Goal: Check status: Check status

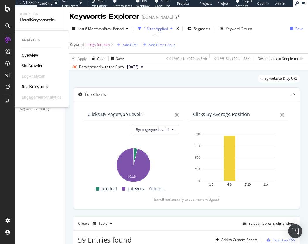
click at [29, 67] on div "SiteCrawler" at bounding box center [32, 66] width 21 height 6
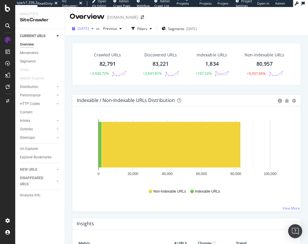
click at [89, 29] on span "[DATE]" at bounding box center [83, 28] width 11 height 5
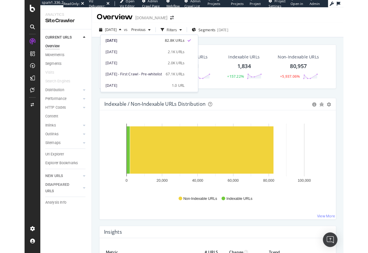
scroll to position [11, 0]
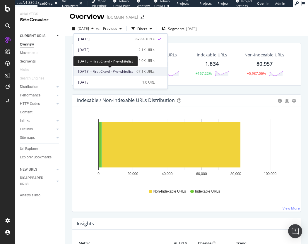
click at [108, 69] on span "[DATE] - First Crawl - Pre-whitelist" at bounding box center [105, 71] width 55 height 5
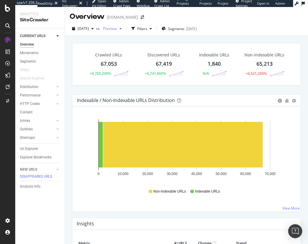
click at [117, 29] on span "Previous" at bounding box center [109, 28] width 16 height 5
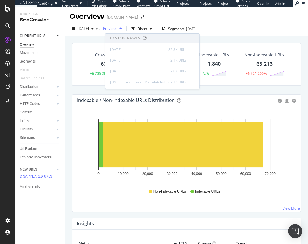
click at [117, 29] on span "Previous" at bounding box center [109, 28] width 16 height 5
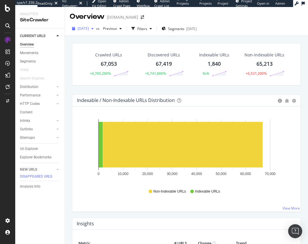
click at [89, 27] on span "[DATE]" at bounding box center [83, 28] width 11 height 5
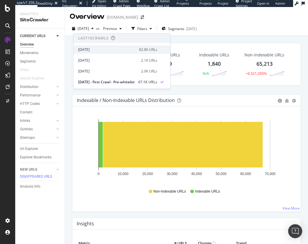
click at [89, 47] on div "[DATE]" at bounding box center [106, 49] width 57 height 5
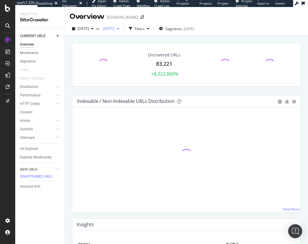
click at [114, 29] on span "[DATE]" at bounding box center [108, 28] width 14 height 5
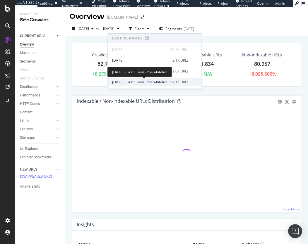
click at [130, 80] on span "[DATE] - First Crawl - Pre-whitelist" at bounding box center [139, 82] width 55 height 5
